Goal: Communication & Community: Answer question/provide support

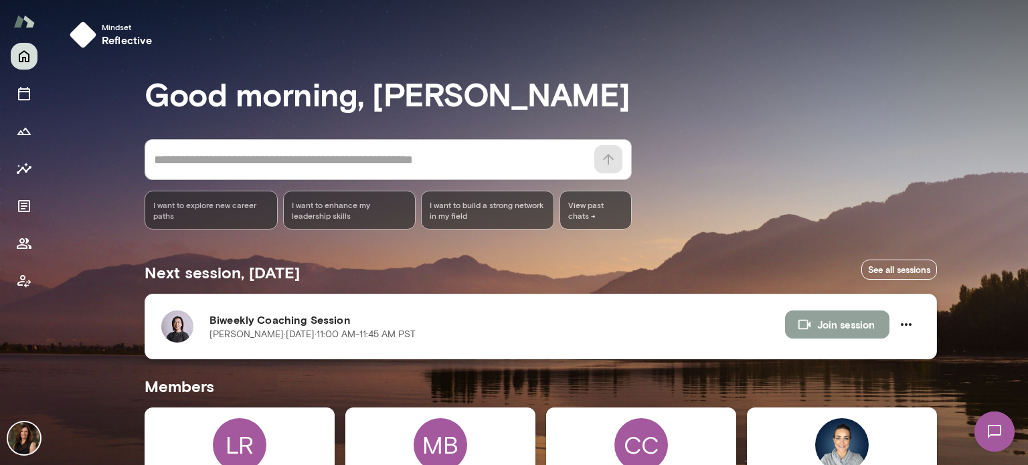
click at [826, 328] on button "Join session" at bounding box center [837, 324] width 104 height 28
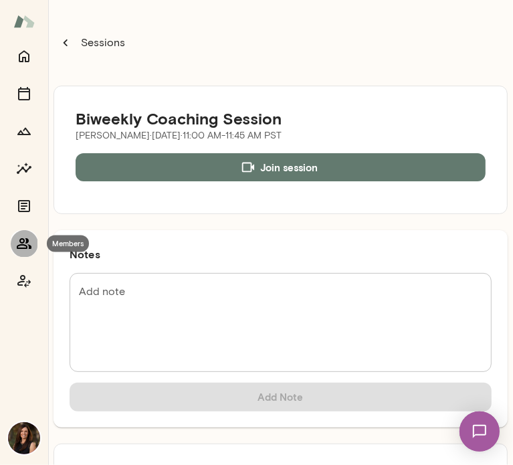
click at [27, 246] on icon "Members" at bounding box center [24, 243] width 15 height 11
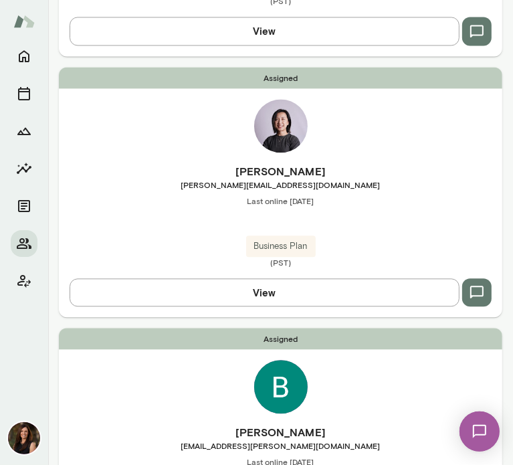
scroll to position [1474, 0]
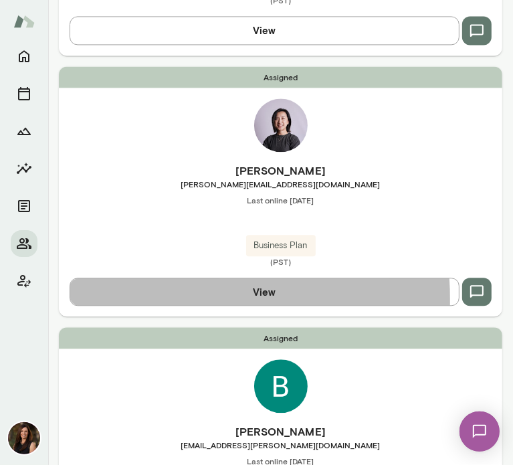
click at [120, 297] on button "View" at bounding box center [265, 292] width 390 height 28
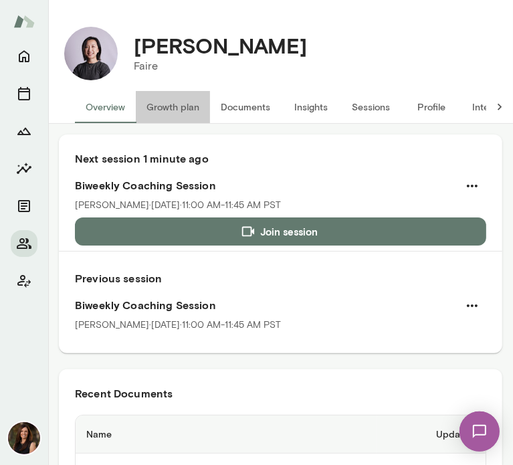
click at [163, 104] on button "Growth plan" at bounding box center [173, 107] width 74 height 32
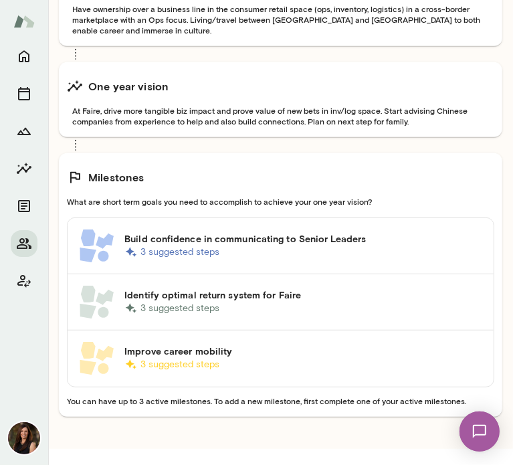
scroll to position [280, 0]
